Goal: Obtain resource: Download file/media

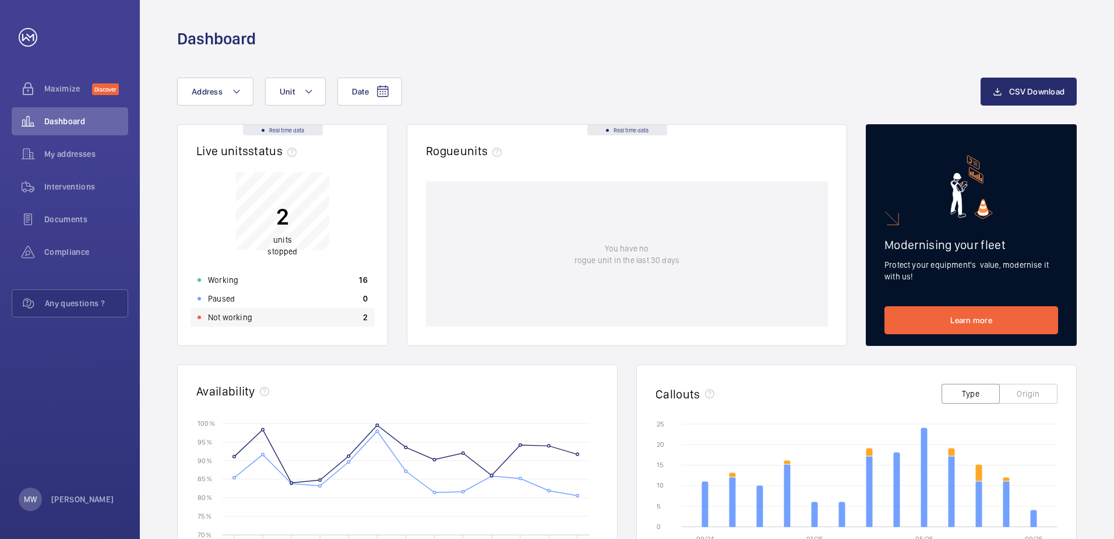
click at [269, 317] on div "Not working 2" at bounding box center [283, 317] width 184 height 19
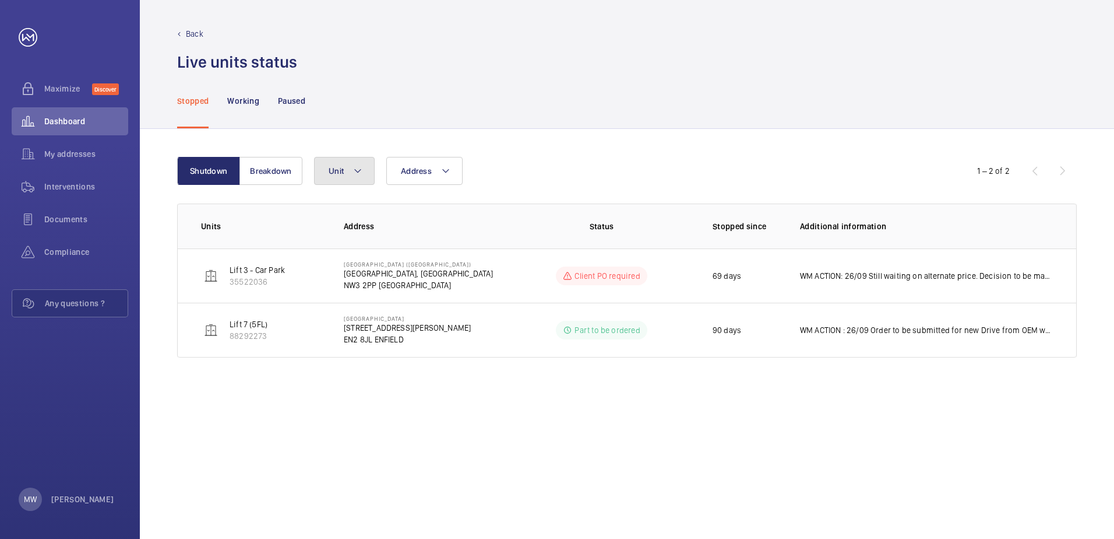
click at [360, 166] on mat-icon at bounding box center [357, 171] width 9 height 14
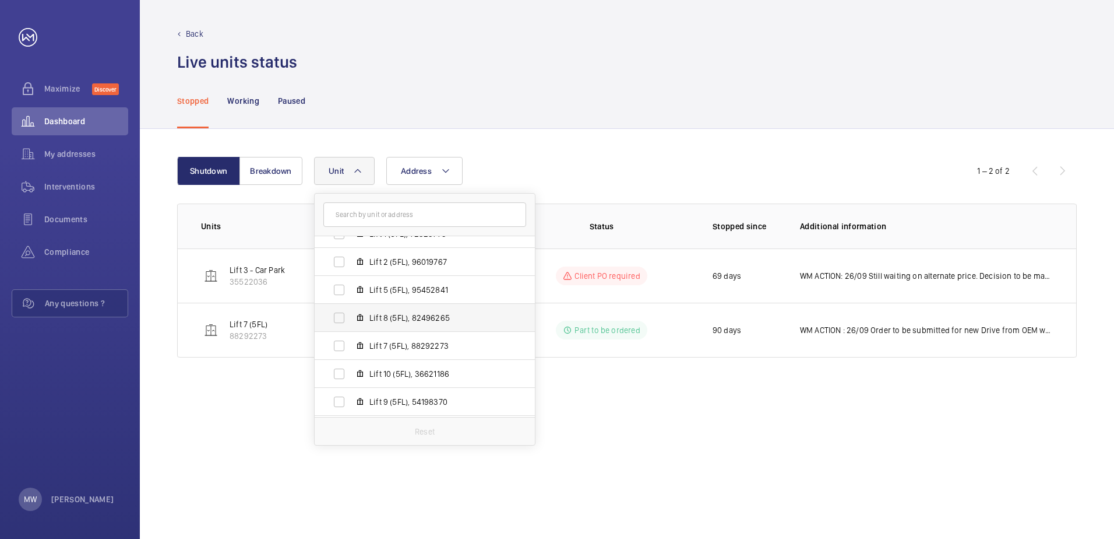
scroll to position [69, 0]
click at [343, 268] on input "Lift 2 (5FL), 96019767" at bounding box center [339, 265] width 23 height 23
checkbox input "true"
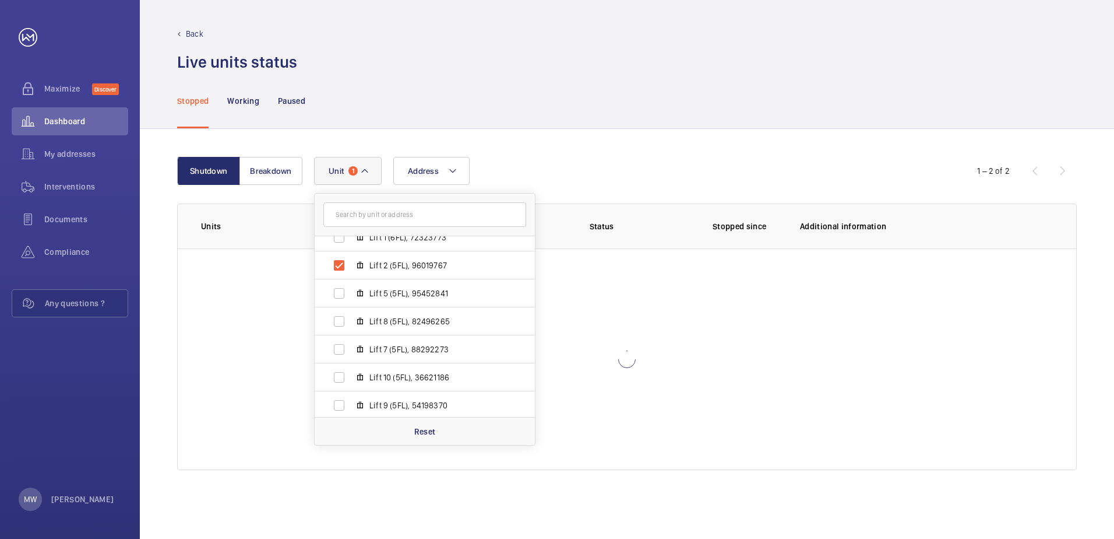
click at [724, 423] on div at bounding box center [627, 358] width 899 height 221
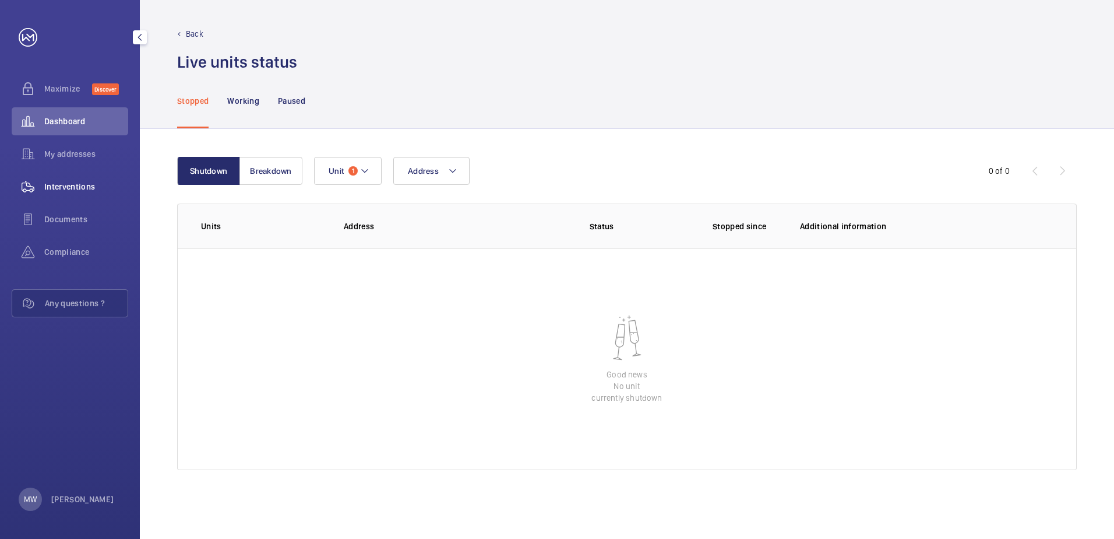
click at [59, 178] on div "Interventions" at bounding box center [70, 187] width 117 height 28
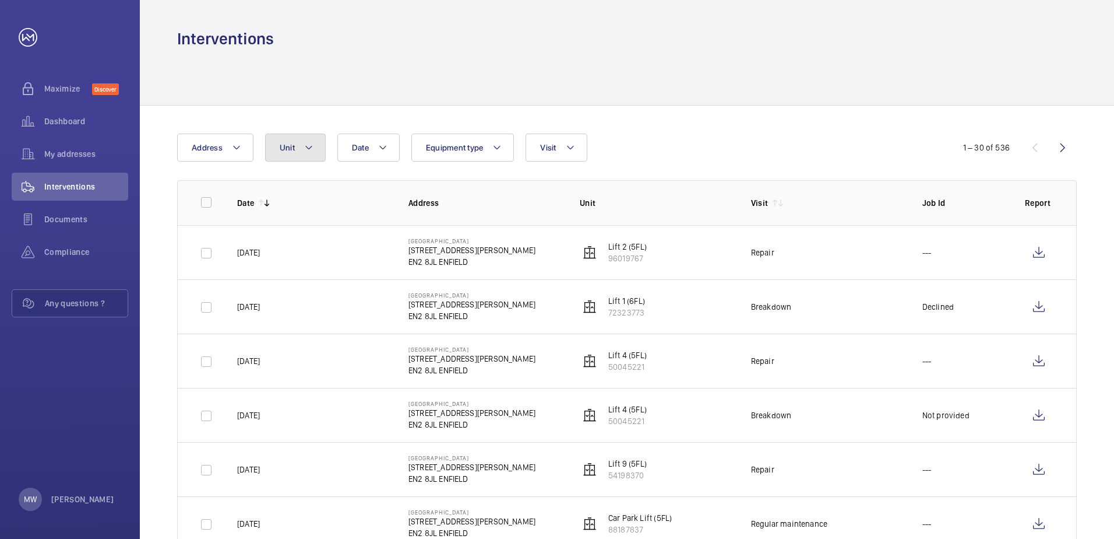
click at [309, 146] on mat-icon at bounding box center [308, 147] width 9 height 14
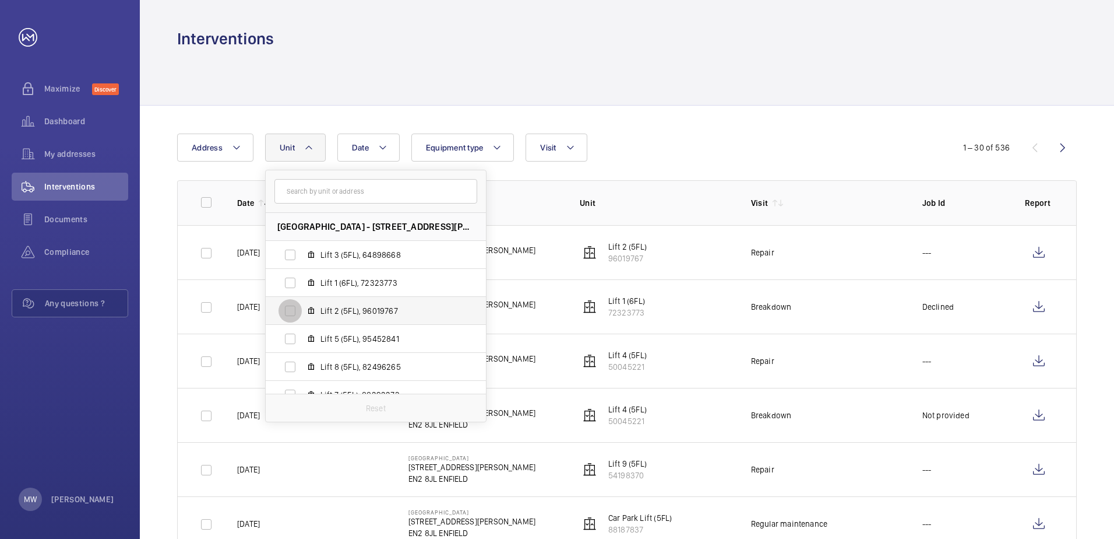
click at [293, 310] on input "Lift 2 (5FL), 96019767" at bounding box center [290, 310] width 23 height 23
checkbox input "true"
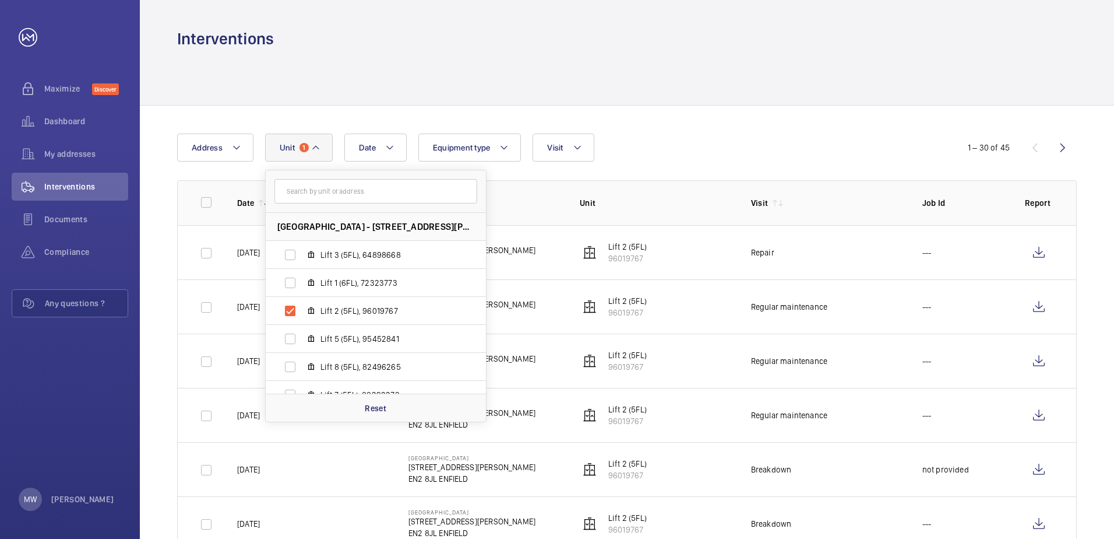
click at [389, 80] on div at bounding box center [627, 77] width 900 height 55
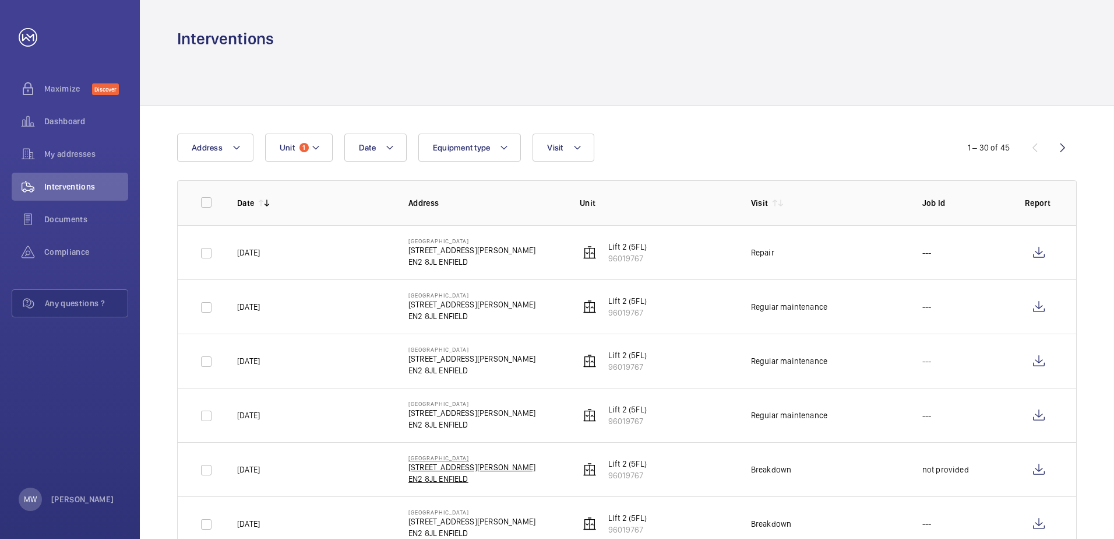
click at [433, 465] on p "[STREET_ADDRESS][PERSON_NAME]" at bounding box center [472, 467] width 127 height 12
click at [1039, 415] on wm-front-icon-button at bounding box center [1039, 415] width 28 height 28
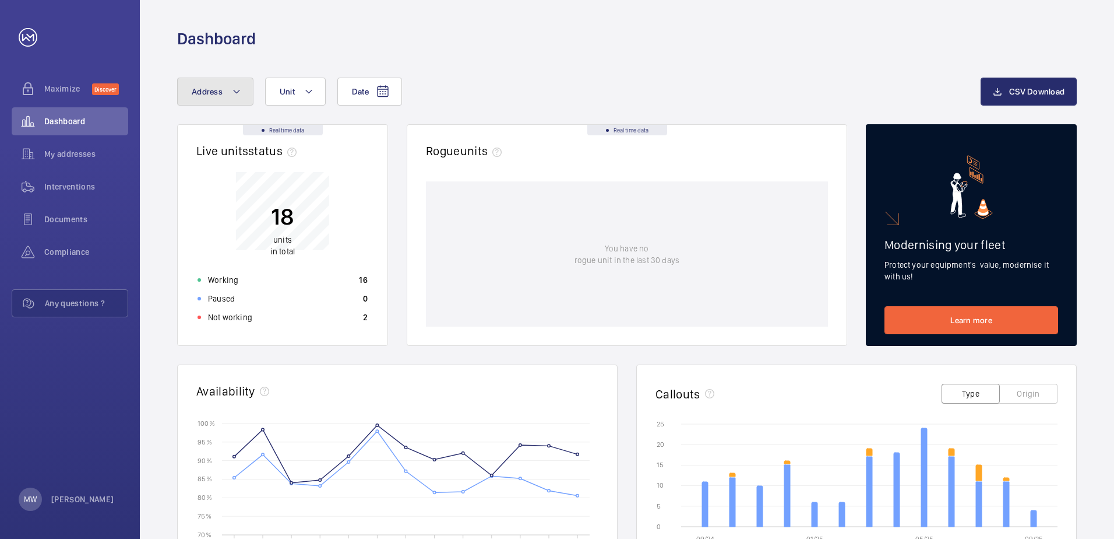
click at [230, 99] on button "Address" at bounding box center [215, 92] width 76 height 28
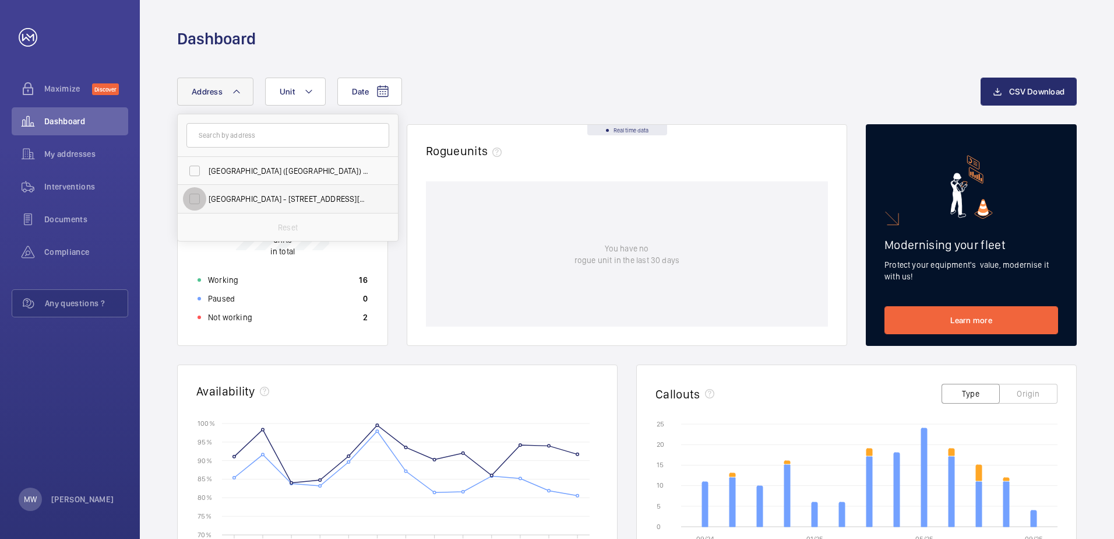
click at [192, 198] on input "[GEOGRAPHIC_DATA] - [STREET_ADDRESS][PERSON_NAME]" at bounding box center [194, 198] width 23 height 23
checkbox input "true"
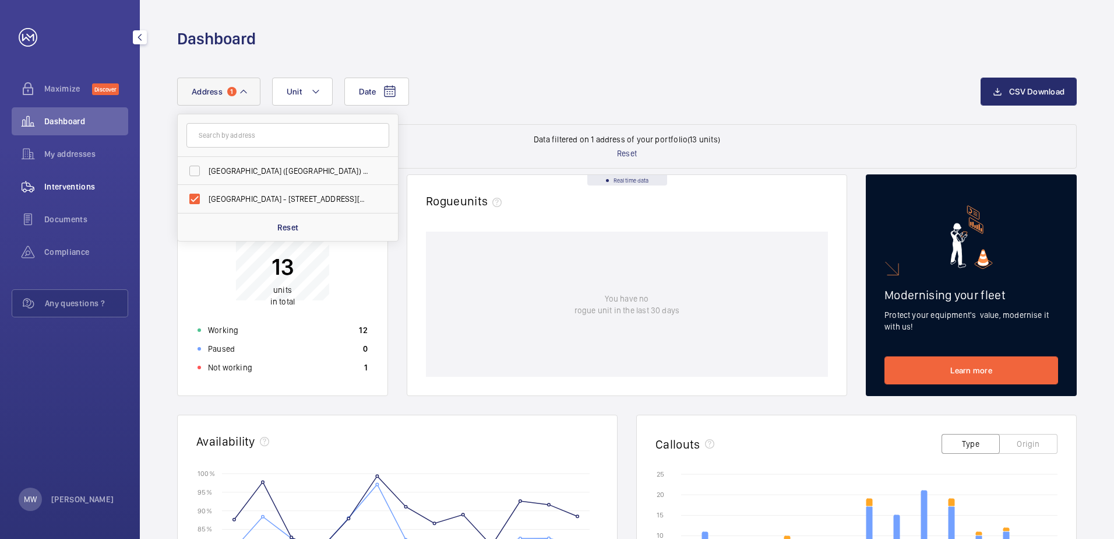
click at [71, 192] on div "Interventions" at bounding box center [70, 187] width 117 height 28
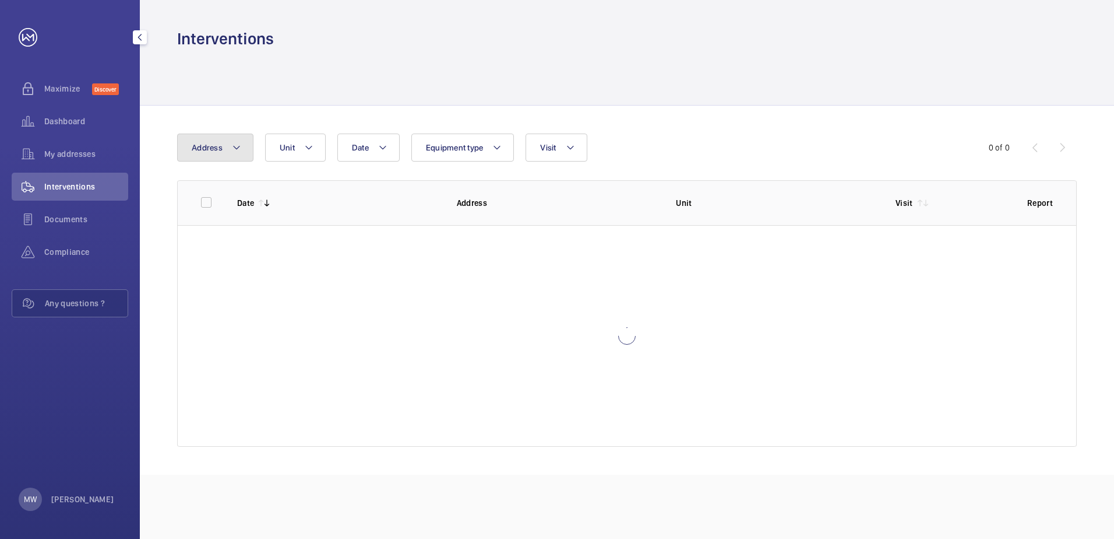
click at [244, 150] on button "Address" at bounding box center [215, 147] width 76 height 28
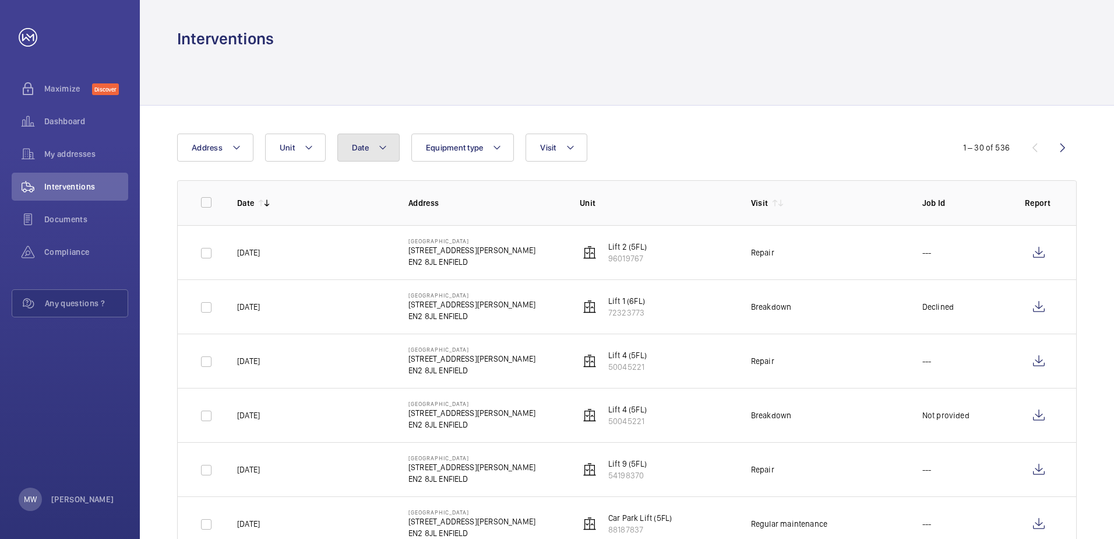
click at [395, 149] on button "Date" at bounding box center [368, 147] width 62 height 28
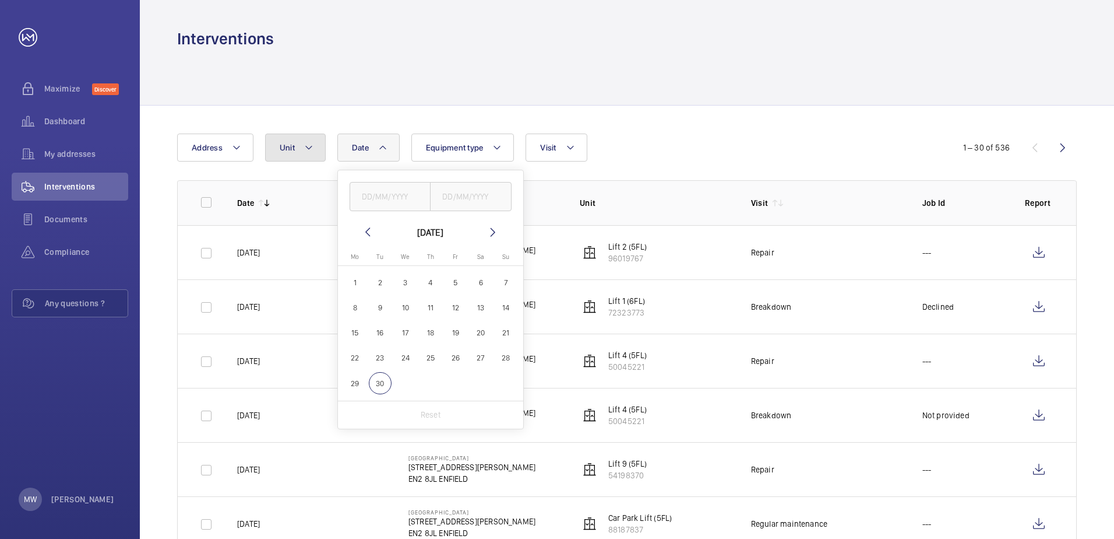
click at [311, 150] on mat-icon at bounding box center [308, 147] width 9 height 14
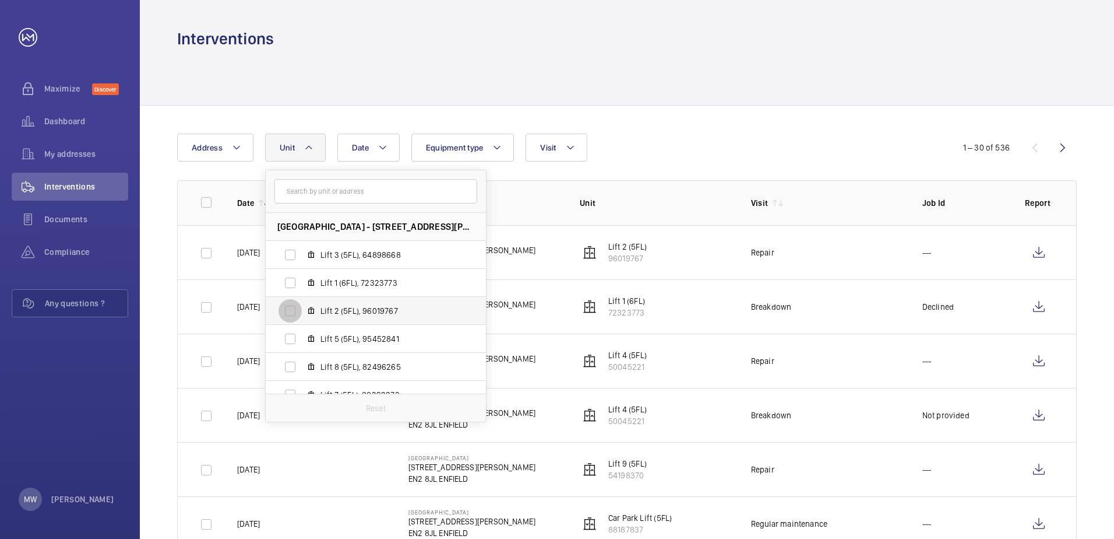
click at [290, 313] on input "Lift 2 (5FL), 96019767" at bounding box center [290, 310] width 23 height 23
checkbox input "true"
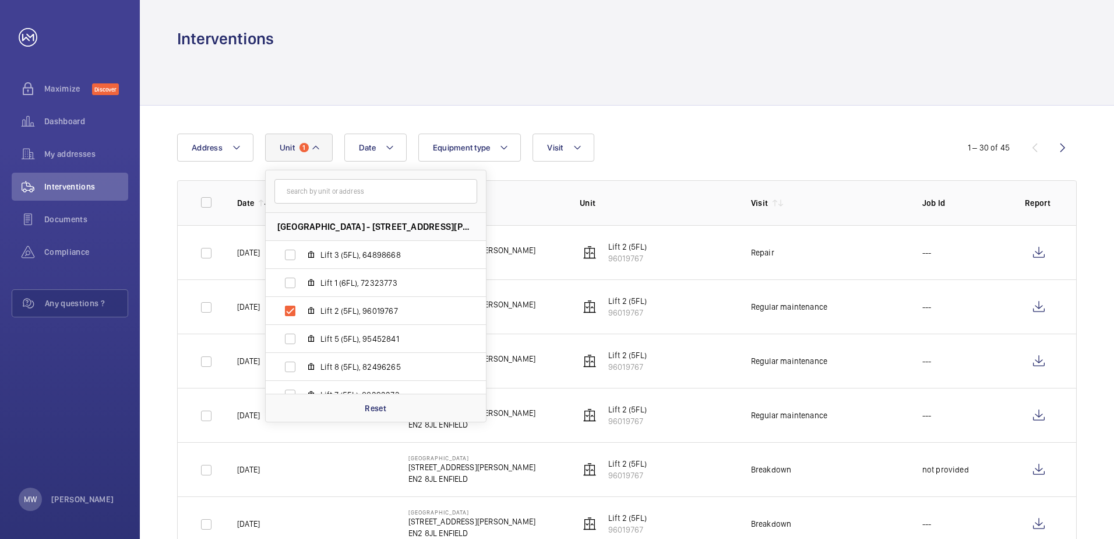
click at [692, 74] on div at bounding box center [627, 77] width 900 height 55
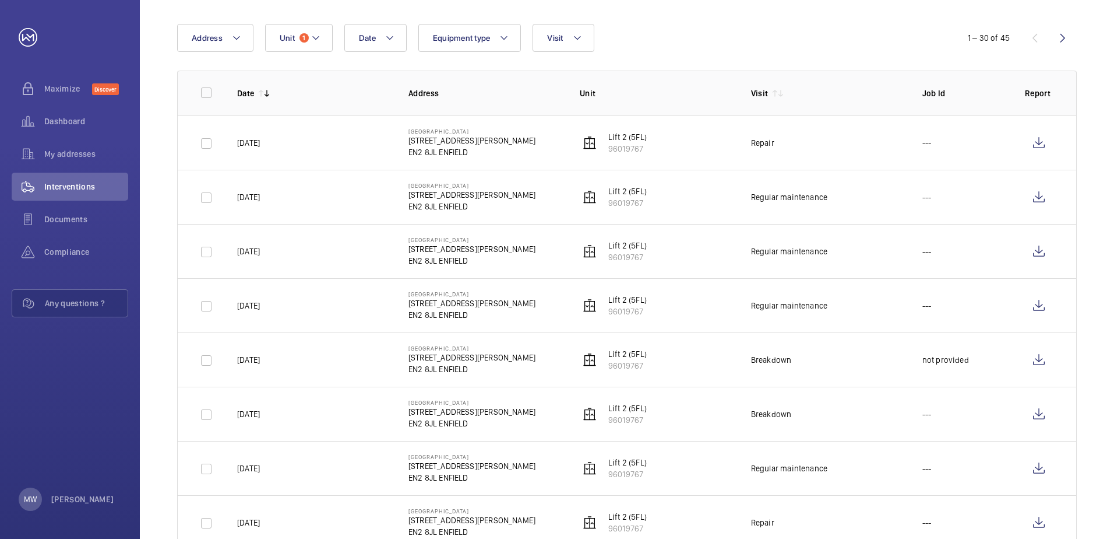
scroll to position [175, 0]
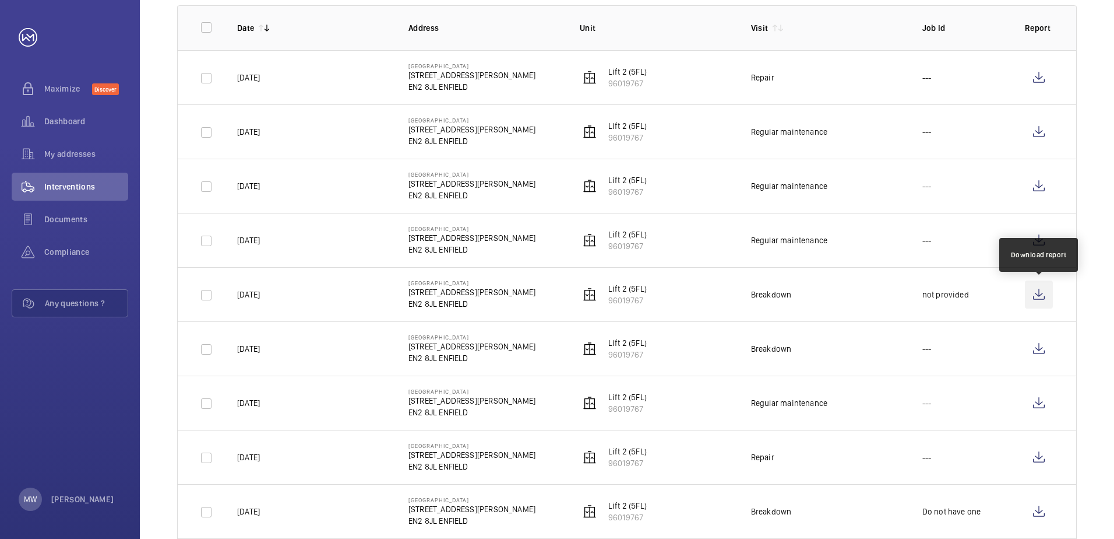
click at [1039, 293] on wm-front-icon-button at bounding box center [1039, 294] width 28 height 28
